Goal: Transaction & Acquisition: Purchase product/service

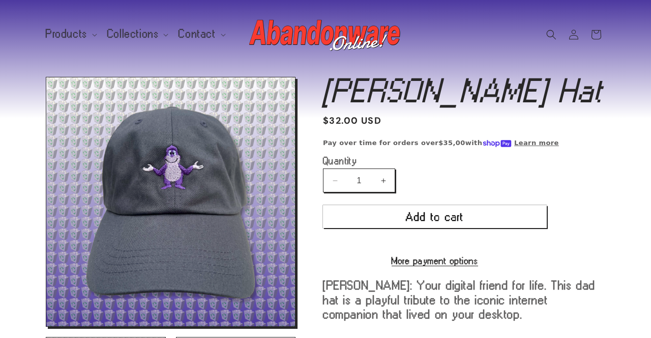
click at [386, 188] on button "Increase quantity for [PERSON_NAME] Hat" at bounding box center [383, 180] width 23 height 24
click at [390, 179] on button "Increase quantity for [PERSON_NAME] Hat" at bounding box center [383, 180] width 23 height 24
click at [389, 181] on button "Increase quantity for [PERSON_NAME] Hat" at bounding box center [383, 180] width 23 height 24
click at [383, 182] on button "Increase quantity for [PERSON_NAME] Hat" at bounding box center [383, 180] width 23 height 24
click at [388, 174] on button "Increase quantity for [PERSON_NAME] Hat" at bounding box center [383, 180] width 23 height 24
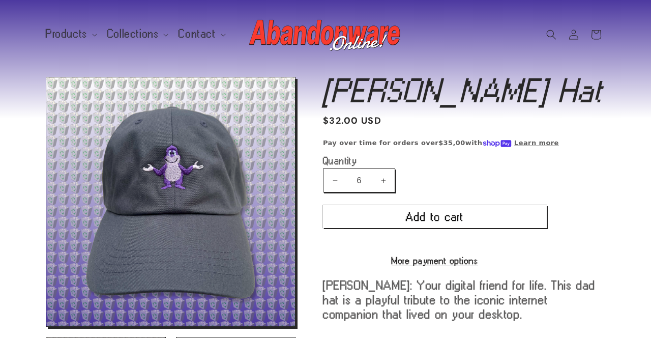
click at [380, 179] on button "Increase quantity for [PERSON_NAME] Hat" at bounding box center [383, 180] width 23 height 24
click at [386, 189] on button "Increase quantity for [PERSON_NAME] Hat" at bounding box center [383, 180] width 23 height 24
click at [392, 181] on button "Increase quantity for [PERSON_NAME] Hat" at bounding box center [383, 180] width 23 height 24
click at [390, 186] on button "Increase quantity for [PERSON_NAME] Hat" at bounding box center [383, 180] width 23 height 24
click at [385, 183] on button "Increase quantity for [PERSON_NAME] Hat" at bounding box center [383, 180] width 23 height 24
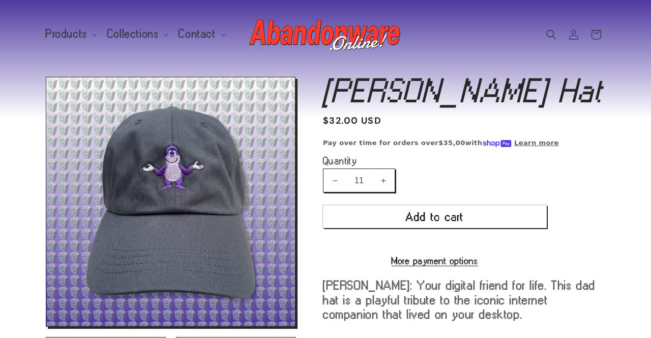
click at [386, 185] on button "Increase quantity for [PERSON_NAME] Hat" at bounding box center [383, 180] width 23 height 24
click at [388, 182] on button "Increase quantity for [PERSON_NAME] Hat" at bounding box center [383, 180] width 23 height 24
click at [384, 178] on button "Increase quantity for [PERSON_NAME] Hat" at bounding box center [383, 180] width 23 height 24
click at [382, 182] on button "Increase quantity for [PERSON_NAME] Hat" at bounding box center [383, 180] width 23 height 24
click at [387, 178] on button "Increase quantity for [PERSON_NAME] Hat" at bounding box center [383, 180] width 23 height 24
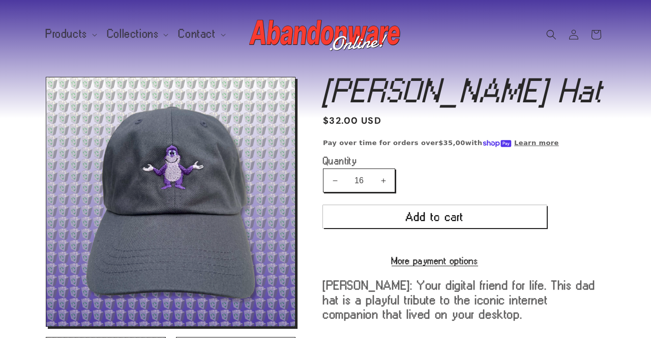
click at [388, 180] on button "Increase quantity for [PERSON_NAME] Hat" at bounding box center [383, 180] width 23 height 24
click at [388, 177] on button "Increase quantity for [PERSON_NAME] Hat" at bounding box center [383, 180] width 23 height 24
click at [391, 180] on button "Increase quantity for [PERSON_NAME] Hat" at bounding box center [383, 180] width 23 height 24
click at [380, 173] on button "Increase quantity for [PERSON_NAME] Hat" at bounding box center [383, 180] width 23 height 24
click at [390, 180] on button "Increase quantity for [PERSON_NAME] Hat" at bounding box center [383, 180] width 23 height 24
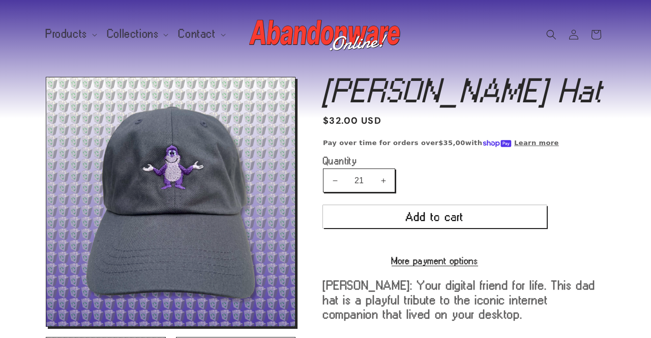
click at [387, 176] on button "Increase quantity for [PERSON_NAME] Hat" at bounding box center [383, 180] width 23 height 24
click at [386, 178] on button "Increase quantity for [PERSON_NAME] Hat" at bounding box center [383, 180] width 23 height 24
click at [384, 177] on button "Increase quantity for [PERSON_NAME] Hat" at bounding box center [383, 180] width 23 height 24
click at [382, 179] on button "Increase quantity for [PERSON_NAME] Hat" at bounding box center [383, 180] width 23 height 24
click at [379, 183] on button "Increase quantity for [PERSON_NAME] Hat" at bounding box center [383, 180] width 23 height 24
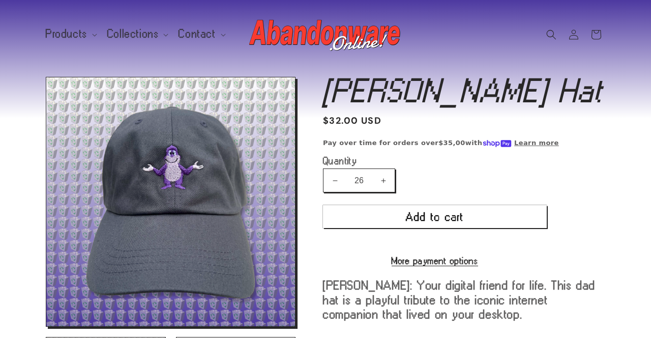
click at [387, 181] on button "Increase quantity for [PERSON_NAME] Hat" at bounding box center [383, 180] width 23 height 24
click at [387, 182] on button "Increase quantity for [PERSON_NAME] Hat" at bounding box center [383, 180] width 23 height 24
click at [388, 180] on button "Increase quantity for [PERSON_NAME] Hat" at bounding box center [383, 180] width 23 height 24
click at [389, 181] on button "Increase quantity for [PERSON_NAME] Hat" at bounding box center [383, 180] width 23 height 24
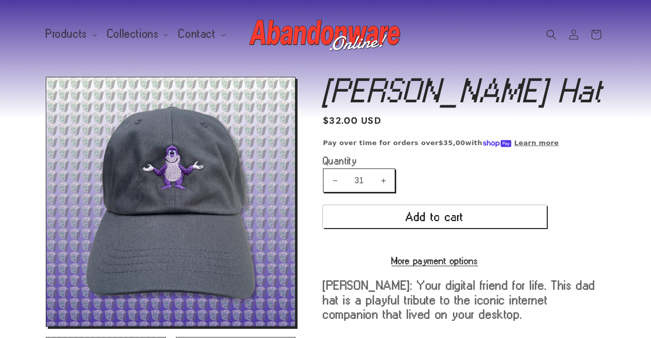
click at [391, 181] on button "Increase quantity for [PERSON_NAME] Hat" at bounding box center [383, 180] width 23 height 24
click at [389, 173] on button "Increase quantity for [PERSON_NAME] Hat" at bounding box center [383, 180] width 23 height 24
click at [389, 176] on button "Increase quantity for [PERSON_NAME] Hat" at bounding box center [383, 180] width 23 height 24
click at [381, 169] on button "Increase quantity for [PERSON_NAME] Hat" at bounding box center [383, 180] width 23 height 24
click at [394, 188] on button "Increase quantity for [PERSON_NAME] Hat" at bounding box center [383, 180] width 23 height 24
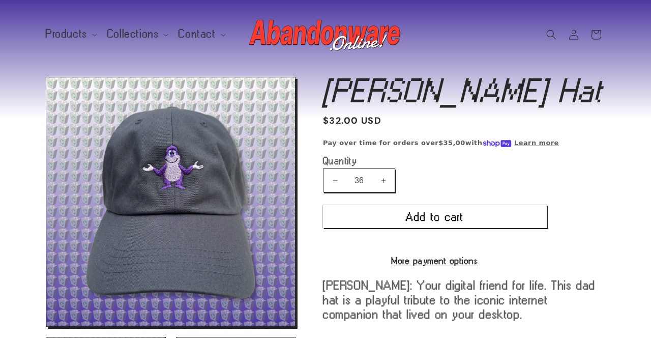
click at [391, 163] on label "Quantity ( 0 in cart)" at bounding box center [435, 161] width 224 height 10
click at [372, 168] on input "36" at bounding box center [358, 180] width 25 height 24
click at [393, 181] on button "Increase quantity for [PERSON_NAME] Hat" at bounding box center [383, 180] width 23 height 24
click at [392, 171] on button "Increase quantity for [PERSON_NAME] Hat" at bounding box center [383, 180] width 23 height 24
click at [401, 186] on div "Decrease quantity for [PERSON_NAME] Hat 38 Increase quantity for [PERSON_NAME] …" at bounding box center [435, 180] width 224 height 24
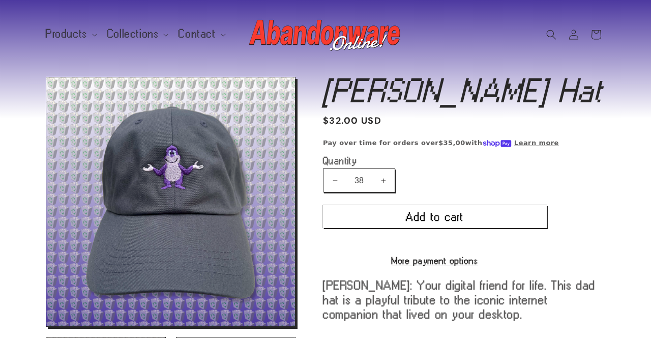
click at [394, 177] on button "Increase quantity for [PERSON_NAME] Hat" at bounding box center [383, 180] width 23 height 24
click at [389, 177] on button "Increase quantity for [PERSON_NAME] Hat" at bounding box center [383, 180] width 23 height 24
click at [389, 180] on button "Increase quantity for [PERSON_NAME] Hat" at bounding box center [383, 180] width 23 height 24
click at [365, 182] on input "41" at bounding box center [358, 180] width 25 height 24
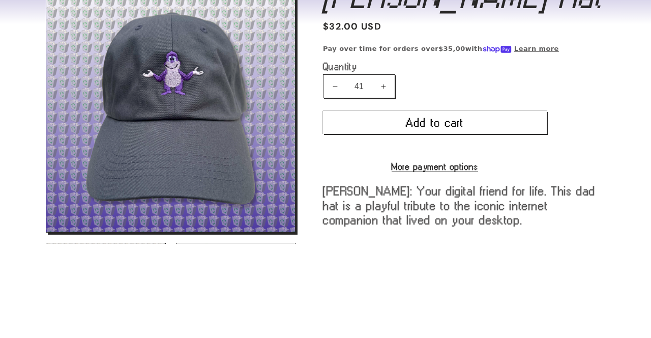
type input "4"
click at [573, 192] on product-info "[PERSON_NAME] Hat [PERSON_NAME] Hat Regular price $32.00 USD Regular price Sale…" at bounding box center [464, 261] width 282 height 368
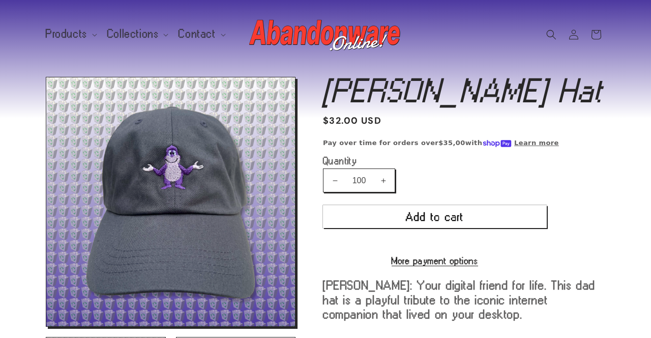
click at [602, 162] on product-info "[PERSON_NAME] Hat [PERSON_NAME] Hat Regular price $32.00 USD Regular price Sale…" at bounding box center [464, 261] width 282 height 368
click at [355, 176] on input "100" at bounding box center [358, 180] width 25 height 24
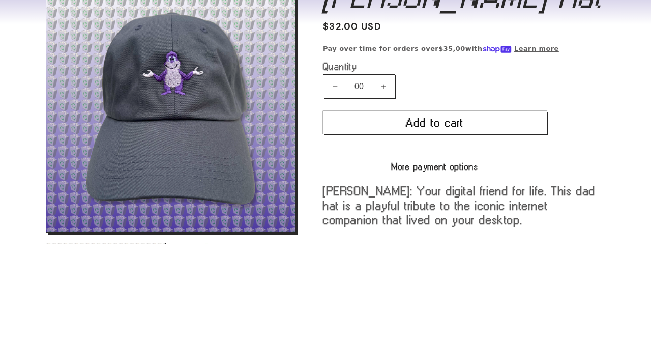
type input "00"
click at [561, 160] on product-info "[PERSON_NAME] Hat [PERSON_NAME] Hat Regular price $32.00 USD Regular price Sale…" at bounding box center [464, 261] width 282 height 368
